Goal: Task Accomplishment & Management: Use online tool/utility

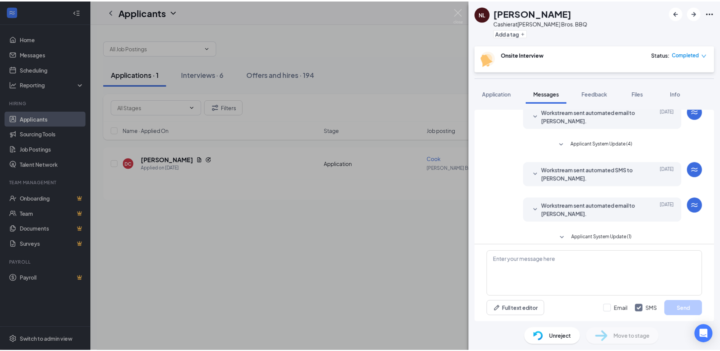
scroll to position [98, 0]
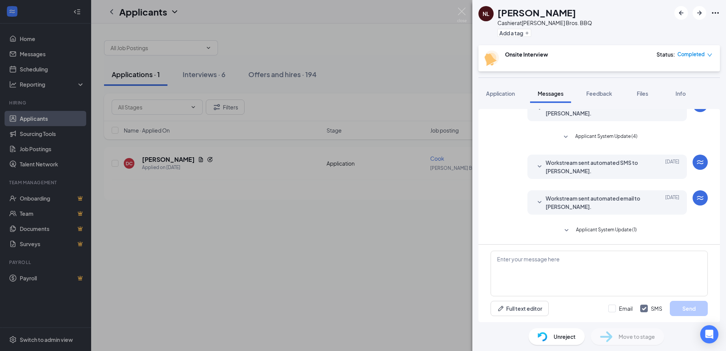
click at [294, 279] on div "NL [PERSON_NAME] at [PERSON_NAME] Bros. BBQ Add a tag Onsite Interview Status :…" at bounding box center [363, 175] width 726 height 351
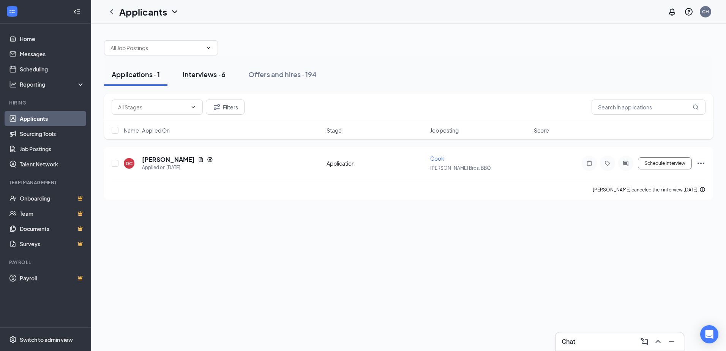
click at [200, 78] on div "Interviews · 6" at bounding box center [204, 73] width 43 height 9
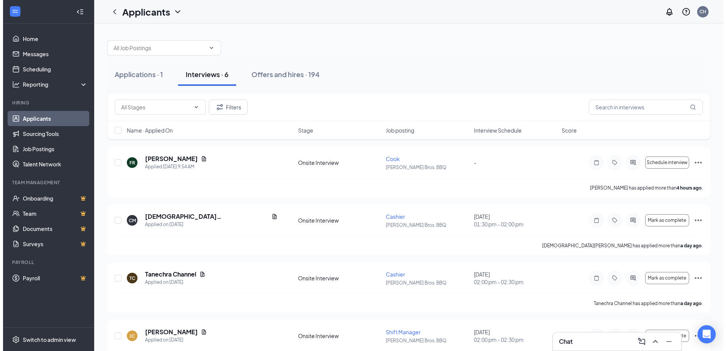
scroll to position [38, 0]
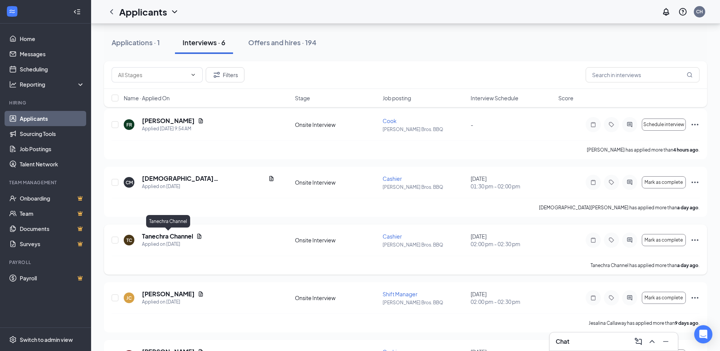
click at [157, 232] on h5 "Tanechra Channel" at bounding box center [167, 236] width 51 height 8
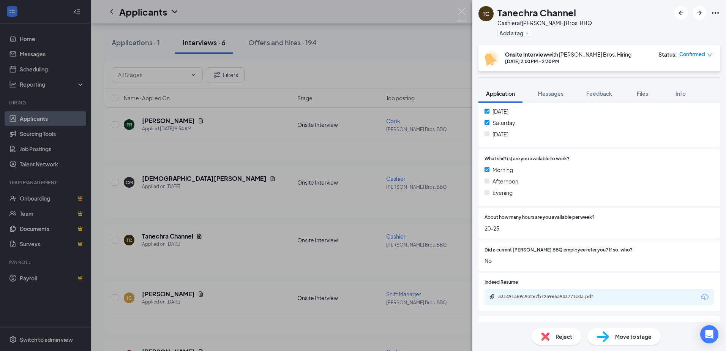
scroll to position [304, 0]
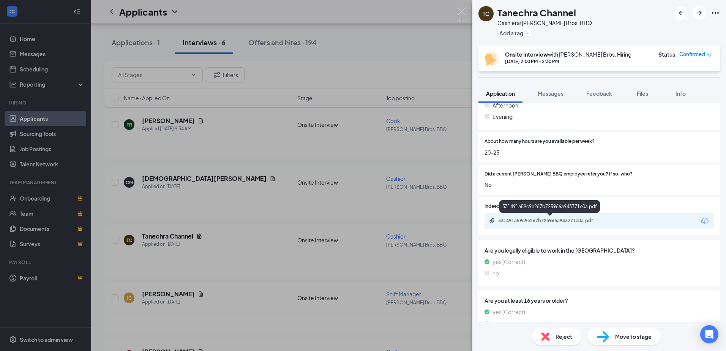
click at [553, 220] on div "331491a59c9e267b725966a943771e0a.pdf" at bounding box center [551, 220] width 106 height 6
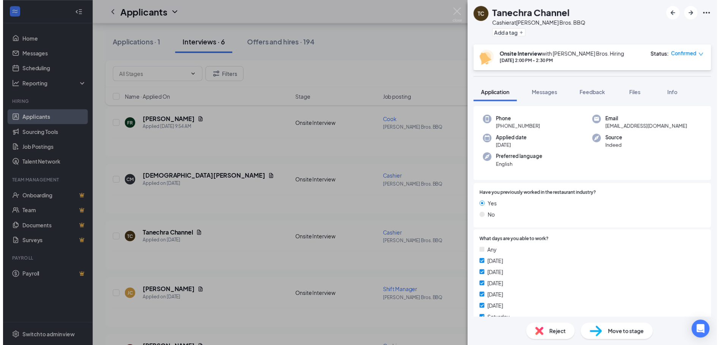
scroll to position [0, 0]
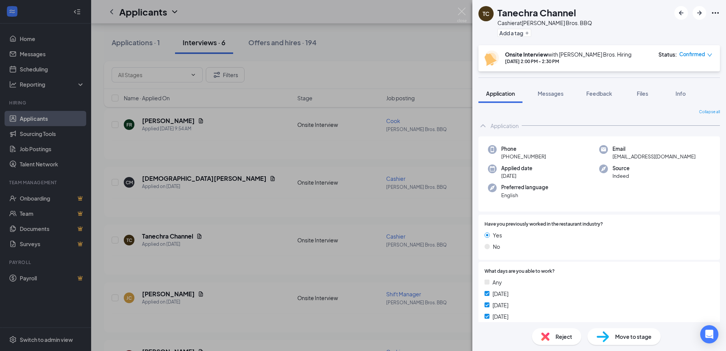
click at [421, 49] on div "TC Tanechra Channel Cashier at [PERSON_NAME] Bros. BBQ Add a tag Onsite Intervi…" at bounding box center [363, 175] width 726 height 351
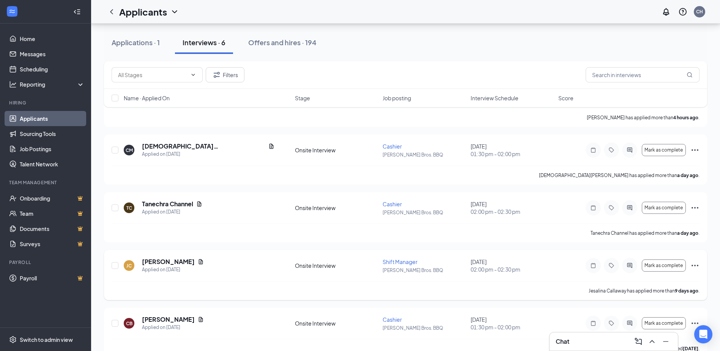
scroll to position [76, 0]
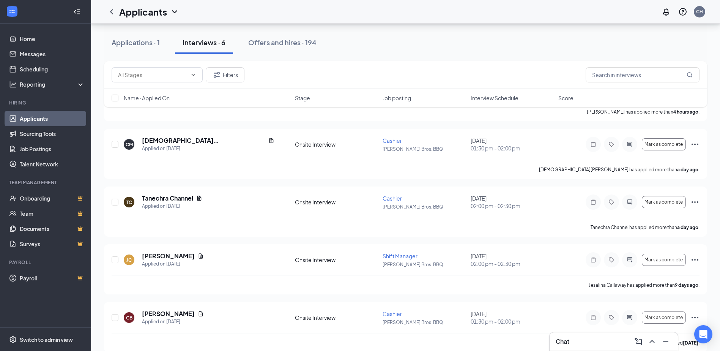
click at [589, 339] on div "Chat" at bounding box center [614, 341] width 116 height 12
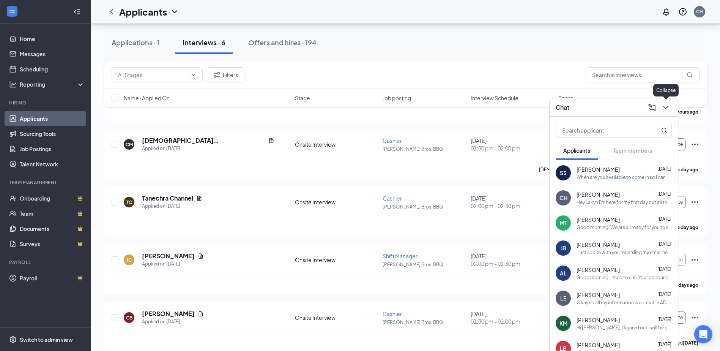
click at [666, 111] on icon "ChevronDown" at bounding box center [665, 107] width 9 height 9
